Goal: Navigation & Orientation: Find specific page/section

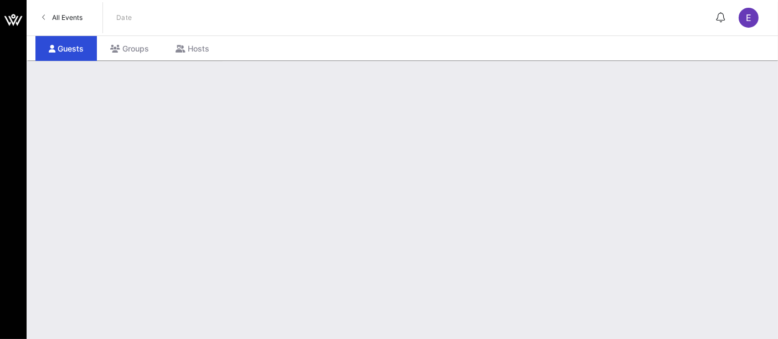
click at [66, 15] on span "All Events" at bounding box center [67, 17] width 30 height 8
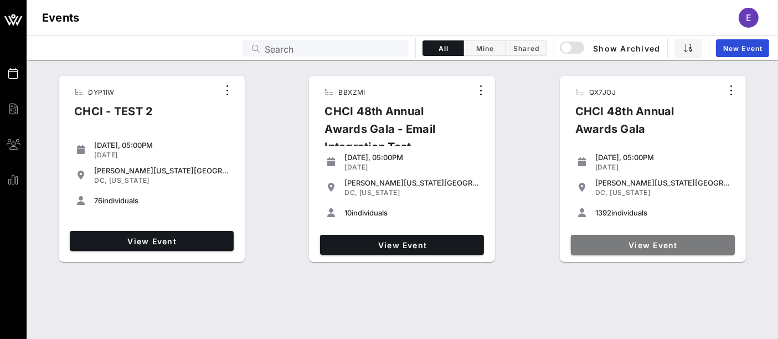
click at [662, 246] on span "View Event" at bounding box center [652, 244] width 155 height 9
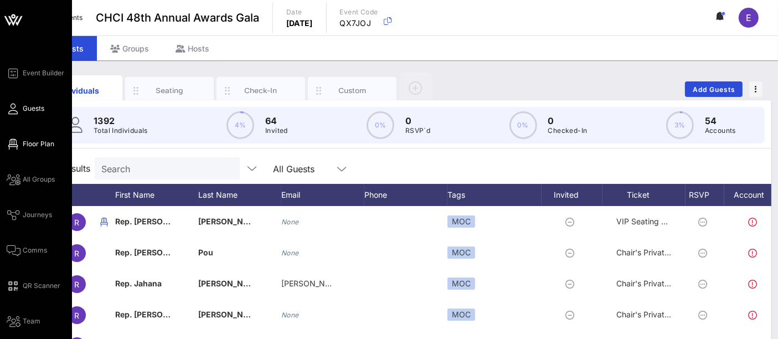
click at [43, 149] on link "Floor Plan" at bounding box center [31, 143] width 48 height 13
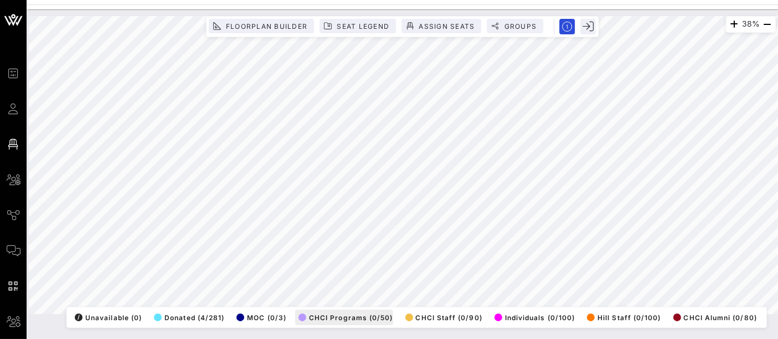
click at [314, 312] on div "38% Floorplan Builder Seat Legend Assign Seats Groups Exit All Reserved Shared …" at bounding box center [402, 165] width 747 height 298
